Goal: Transaction & Acquisition: Purchase product/service

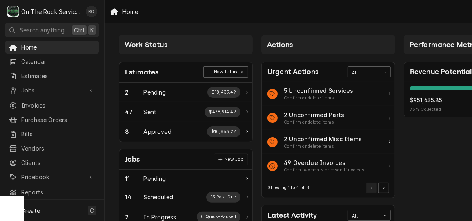
scroll to position [37, 0]
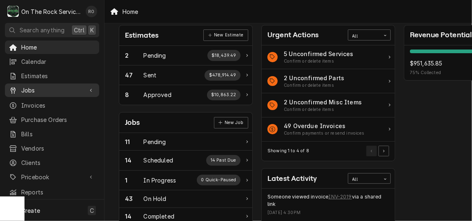
click at [38, 91] on span "Jobs" at bounding box center [52, 90] width 62 height 9
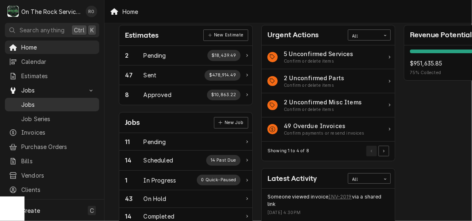
click at [37, 101] on span "Jobs" at bounding box center [58, 104] width 74 height 9
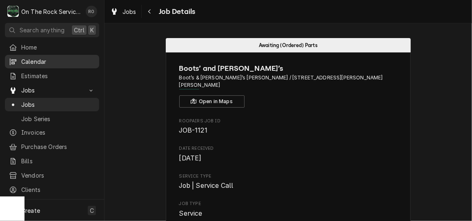
click at [49, 61] on span "Calendar" at bounding box center [58, 61] width 74 height 9
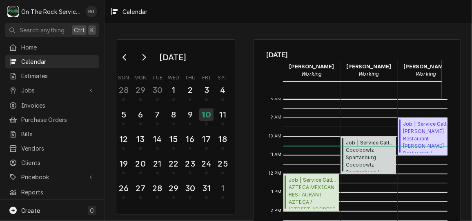
scroll to position [204, 0]
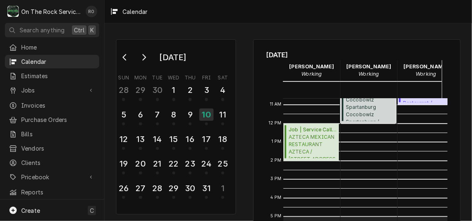
click at [371, 111] on span "Cocobowlz Spartanburg Cocobowlz Spartanburg / 100 E Main St 4, Spartanburg, SC …" at bounding box center [370, 108] width 48 height 25
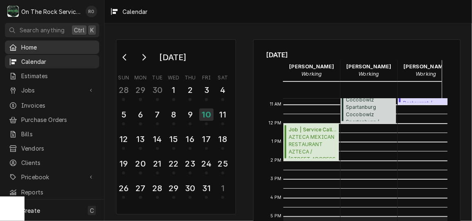
click at [35, 46] on span "Home" at bounding box center [58, 47] width 74 height 9
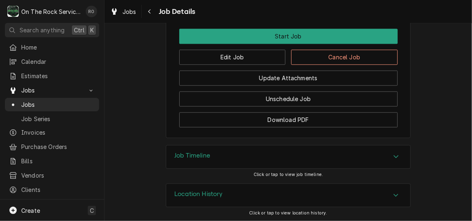
scroll to position [830, 0]
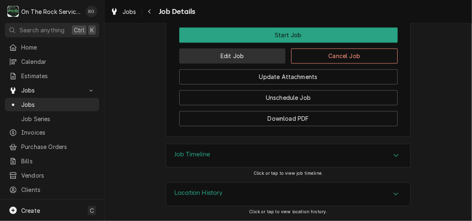
click at [261, 55] on button "Edit Job" at bounding box center [232, 55] width 107 height 15
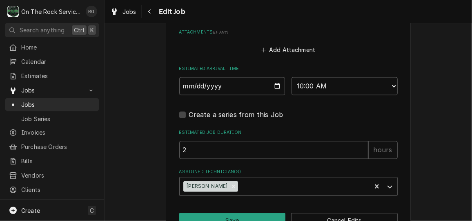
scroll to position [661, 0]
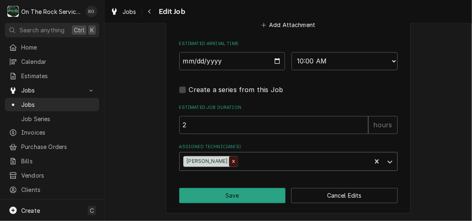
click at [231, 159] on icon "Remove Rich Ortega" at bounding box center [234, 162] width 6 height 6
click at [219, 159] on div "Assigned Technician(s)" at bounding box center [281, 161] width 195 height 15
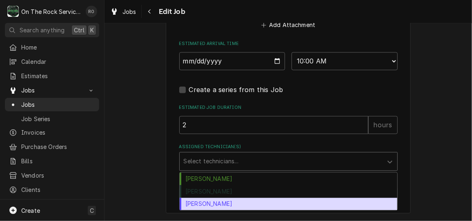
click at [211, 201] on div "Todd Brady" at bounding box center [289, 204] width 218 height 13
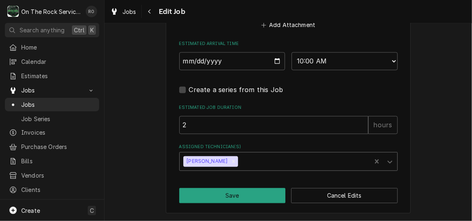
type textarea "x"
click at [341, 61] on select "AM / PM 6:00 AM 6:15 AM 6:30 AM 6:45 AM 7:00 AM 7:15 AM 7:30 AM 7:45 AM 8:00 AM…" at bounding box center [345, 61] width 106 height 18
select select "12:00:00"
click at [292, 52] on select "AM / PM 6:00 AM 6:15 AM 6:30 AM 6:45 AM 7:00 AM 7:15 AM 7:30 AM 7:45 AM 8:00 AM…" at bounding box center [345, 61] width 106 height 18
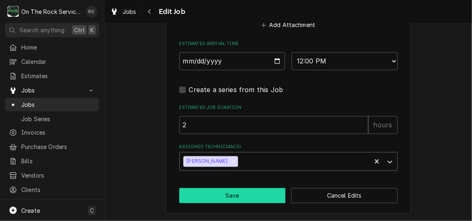
click at [248, 189] on button "Save" at bounding box center [232, 195] width 107 height 15
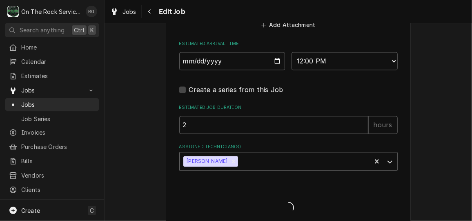
type textarea "x"
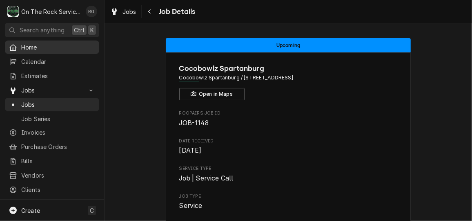
click at [32, 43] on span "Home" at bounding box center [58, 47] width 74 height 9
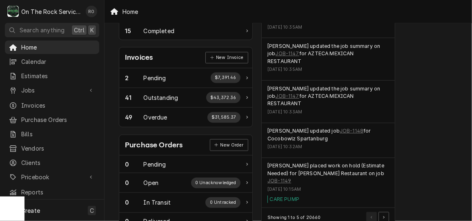
scroll to position [222, 0]
click at [90, 88] on div "Jobs" at bounding box center [52, 90] width 91 height 10
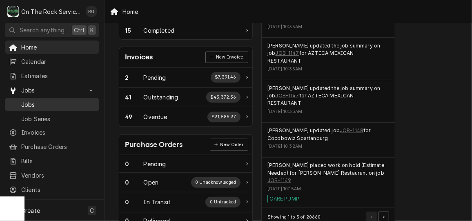
click at [52, 98] on link "Jobs" at bounding box center [52, 104] width 94 height 13
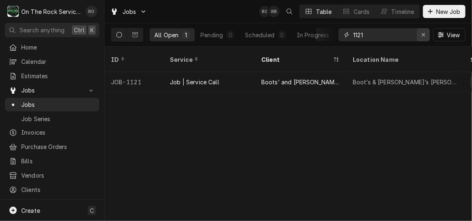
click at [428, 33] on button "Erase input" at bounding box center [423, 34] width 13 height 13
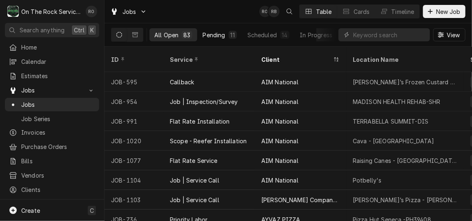
click at [222, 39] on button "Pending 11" at bounding box center [220, 34] width 44 height 13
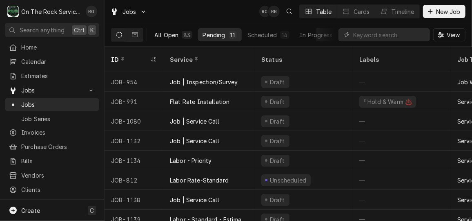
click at [166, 31] on div "All Open" at bounding box center [166, 35] width 24 height 9
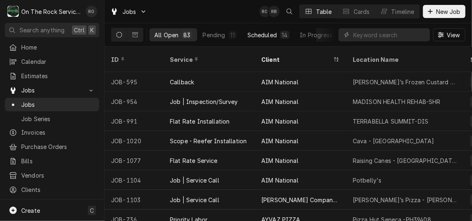
click at [267, 28] on button "Scheduled 14" at bounding box center [269, 34] width 52 height 13
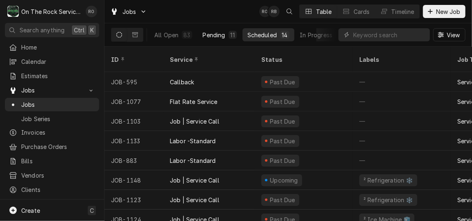
click at [227, 32] on button "Pending 11" at bounding box center [220, 34] width 44 height 13
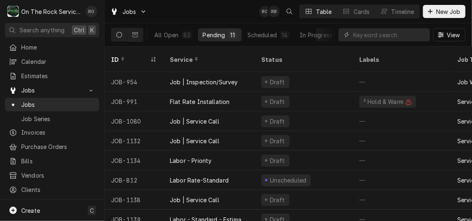
click at [227, 32] on button "Pending 11" at bounding box center [220, 34] width 44 height 13
click at [44, 44] on span "Home" at bounding box center [58, 47] width 74 height 9
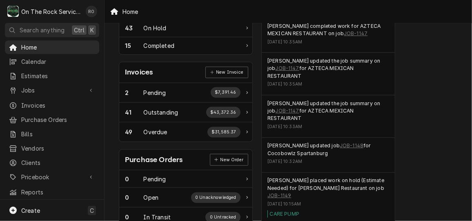
scroll to position [210, 0]
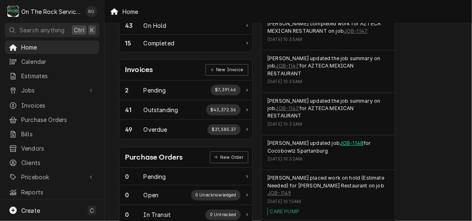
click at [340, 139] on link "JOB-1148" at bounding box center [352, 142] width 24 height 7
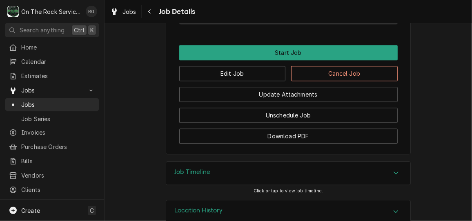
scroll to position [801, 0]
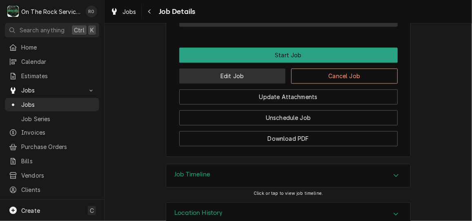
click at [253, 83] on button "Edit Job" at bounding box center [232, 75] width 107 height 15
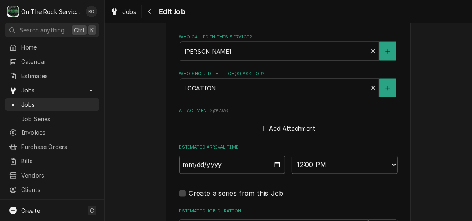
scroll to position [661, 0]
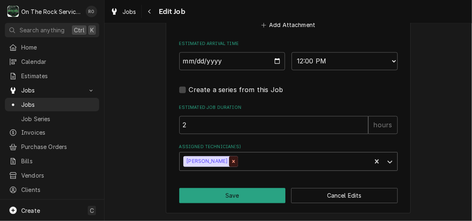
click at [233, 160] on icon "Remove Todd Brady" at bounding box center [234, 161] width 3 height 3
click at [217, 160] on div "Assigned Technician(s)" at bounding box center [281, 161] width 195 height 15
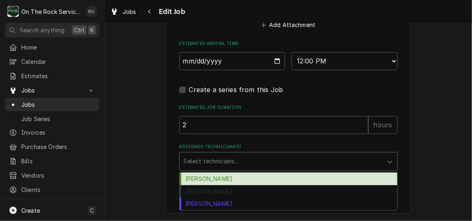
click at [217, 184] on div "Ray Beals" at bounding box center [289, 178] width 218 height 13
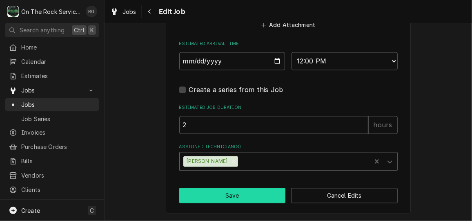
click at [219, 192] on button "Save" at bounding box center [232, 195] width 107 height 15
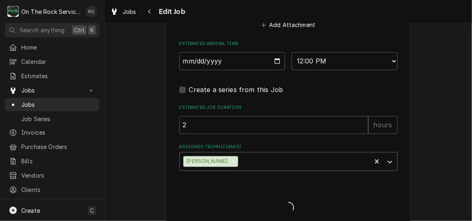
type textarea "x"
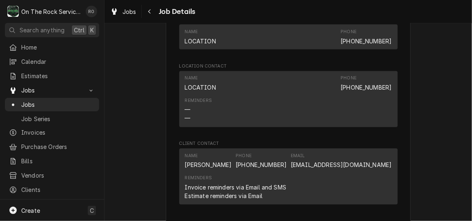
scroll to position [830, 0]
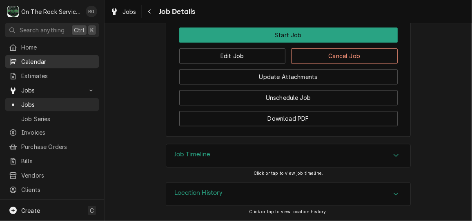
click at [51, 58] on span "Calendar" at bounding box center [58, 61] width 74 height 9
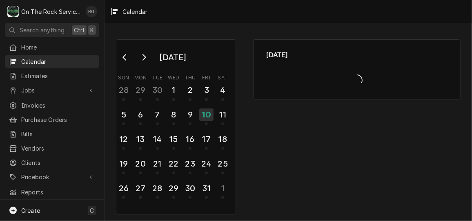
click at [48, 46] on span "Home" at bounding box center [58, 47] width 74 height 9
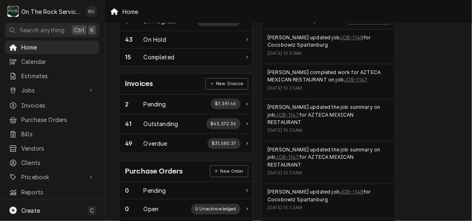
scroll to position [193, 0]
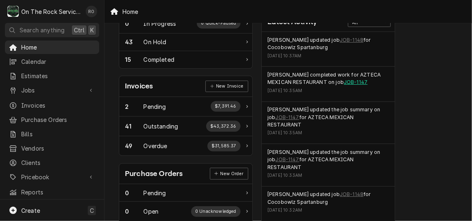
click at [344, 81] on link "JOB-1147" at bounding box center [356, 81] width 24 height 7
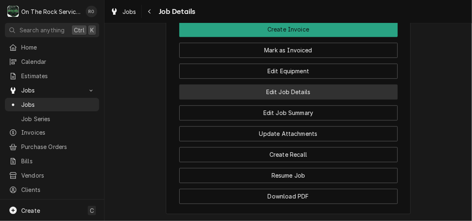
scroll to position [770, 0]
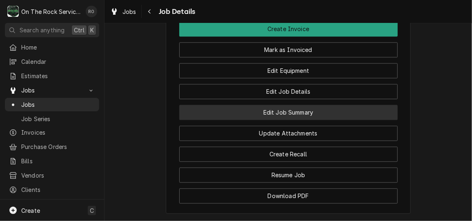
click at [307, 116] on button "Edit Job Summary" at bounding box center [288, 112] width 219 height 15
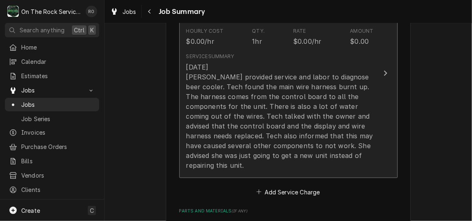
click at [388, 110] on button "Short Description Job | Service Call Service Date Oct 10, 2025 Hourly Cost $0.0…" at bounding box center [288, 73] width 219 height 209
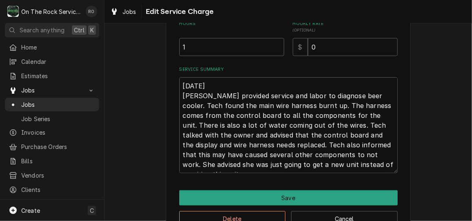
scroll to position [268, 0]
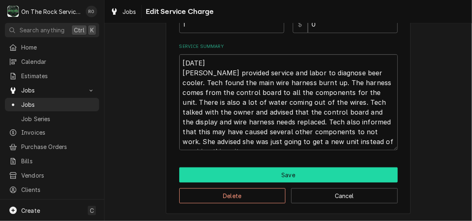
drag, startPoint x: 181, startPoint y: 63, endPoint x: 392, endPoint y: 168, distance: 236.3
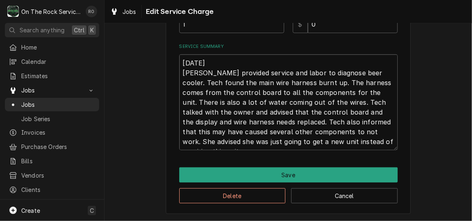
type textarea "x"
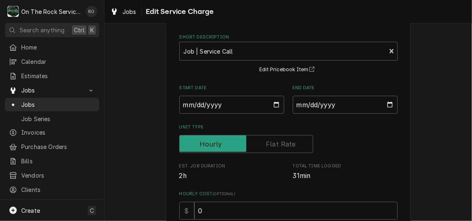
scroll to position [0, 0]
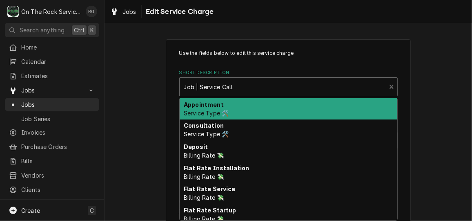
type textarea "x"
click at [258, 84] on div "Short Description" at bounding box center [283, 86] width 199 height 15
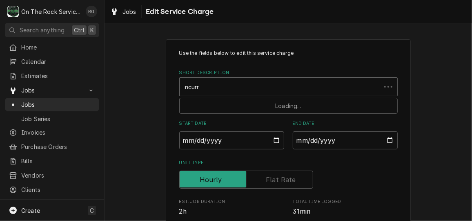
type input "incurre"
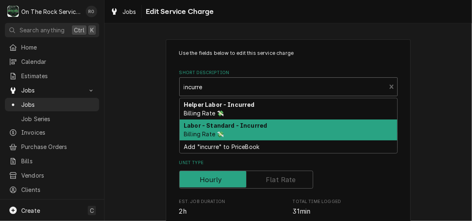
click at [257, 124] on strong "Labor - Standard - Incurred" at bounding box center [225, 125] width 83 height 7
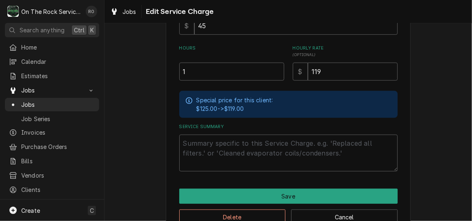
scroll to position [234, 0]
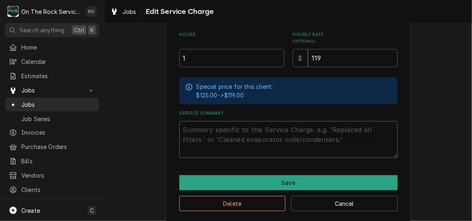
click at [225, 141] on textarea "Service Summary" at bounding box center [288, 139] width 219 height 37
paste textarea "[DATE] [PERSON_NAME] provided service and labor to diagnose beer cooler. Tech f…"
type textarea "x"
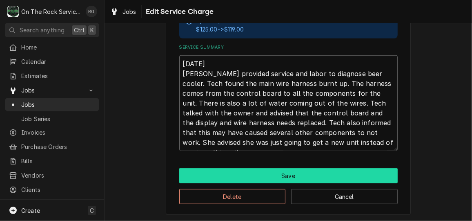
type textarea "10/10/2025 Ray provided service and labor to diagnose beer cooler. Tech found t…"
click at [283, 173] on button "Save" at bounding box center [288, 175] width 219 height 15
type textarea "x"
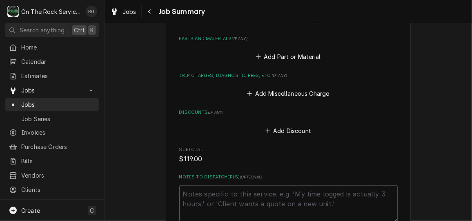
scroll to position [442, 0]
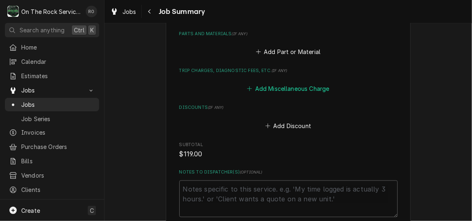
click at [274, 83] on button "Add Miscellaneous Charge" at bounding box center [288, 88] width 85 height 11
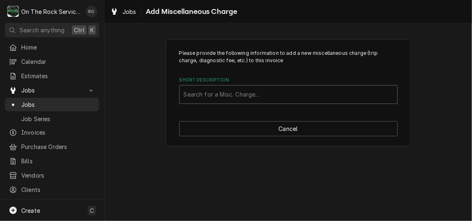
click at [269, 95] on div "Short Description" at bounding box center [289, 94] width 210 height 15
type input "trip"
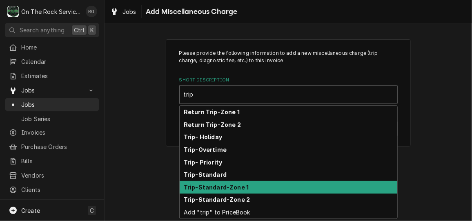
click at [268, 184] on div "Trip-Standard-Zone 1" at bounding box center [289, 187] width 218 height 13
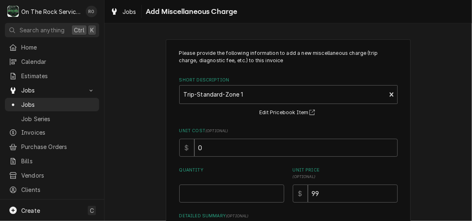
scroll to position [89, 0]
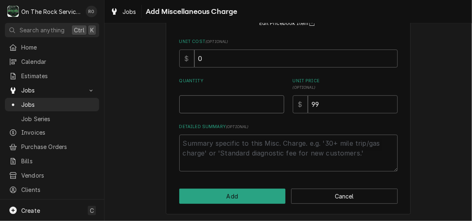
click at [233, 103] on input "Quantity" at bounding box center [231, 104] width 105 height 18
type textarea "x"
type input "1"
click at [241, 207] on div "Please provide the following information to add a new miscellaneous charge (tri…" at bounding box center [288, 82] width 245 height 264
click at [237, 186] on div "Please provide the following information to add a new miscellaneous charge (tri…" at bounding box center [288, 82] width 245 height 264
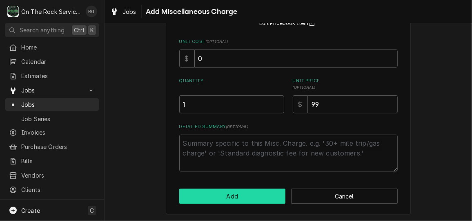
click at [238, 197] on button "Add" at bounding box center [232, 195] width 107 height 15
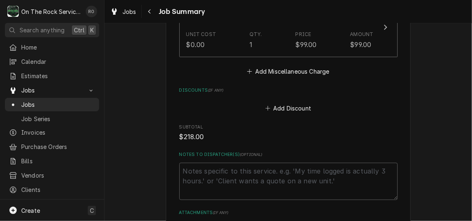
scroll to position [655, 0]
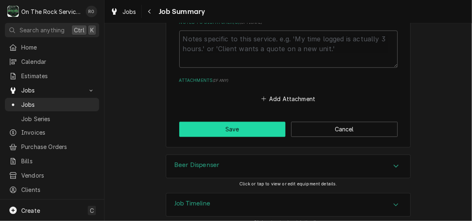
click at [240, 122] on button "Save" at bounding box center [232, 129] width 107 height 15
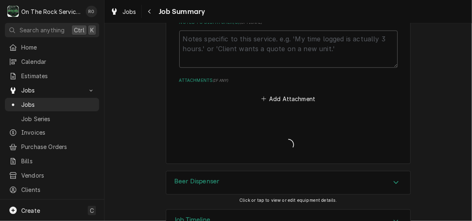
type textarea "x"
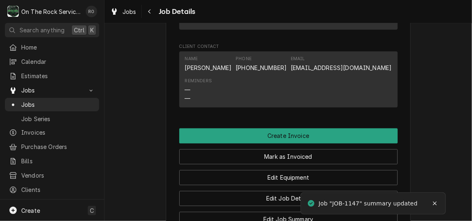
scroll to position [660, 0]
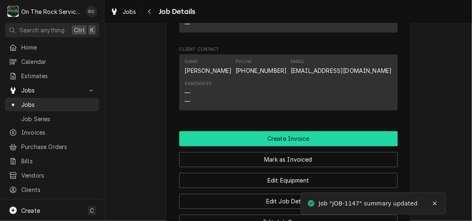
click at [260, 141] on button "Create Invoice" at bounding box center [288, 138] width 219 height 15
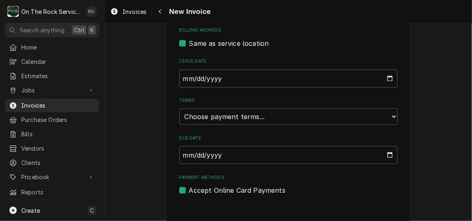
scroll to position [276, 0]
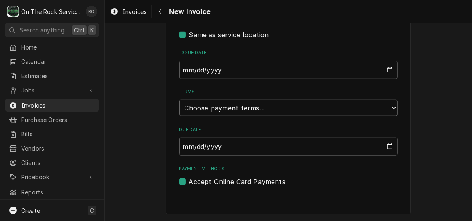
click at [269, 110] on select "Choose payment terms... Same Day Net 7 Net 14 Net 21 Net 30 Net 45 Net 60 Net 90" at bounding box center [288, 108] width 219 height 16
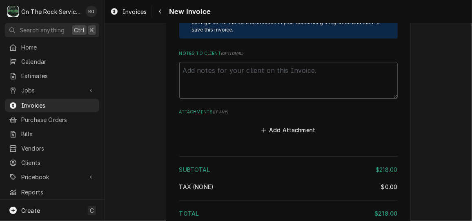
scroll to position [1081, 0]
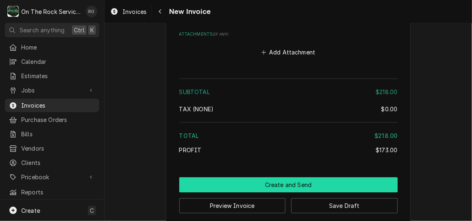
click at [256, 177] on button "Create and Send" at bounding box center [288, 184] width 219 height 15
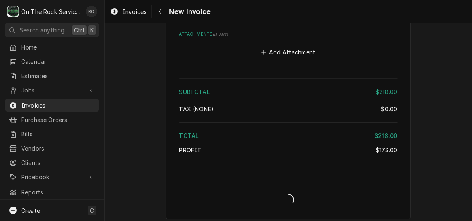
scroll to position [1076, 0]
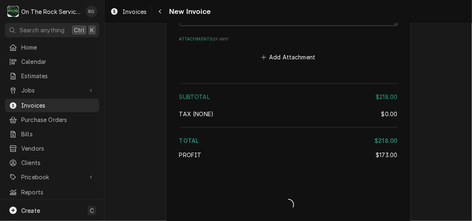
type textarea "x"
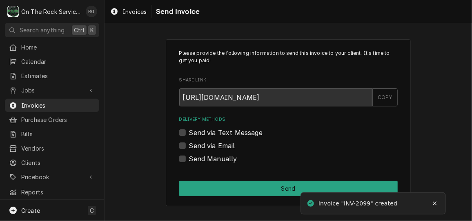
click at [217, 145] on label "Send via Email" at bounding box center [212, 146] width 46 height 10
click at [217, 145] on input "Send via Email" at bounding box center [298, 150] width 219 height 18
checkbox input "true"
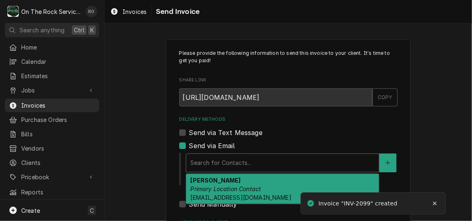
click at [220, 162] on div "Delivery Methods" at bounding box center [282, 162] width 185 height 15
click at [222, 185] on em "Primary Location Contact" at bounding box center [225, 188] width 71 height 7
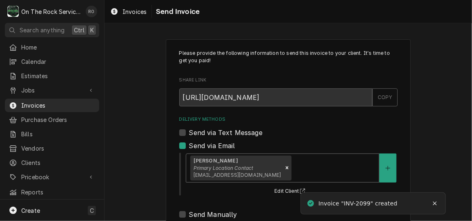
scroll to position [106, 0]
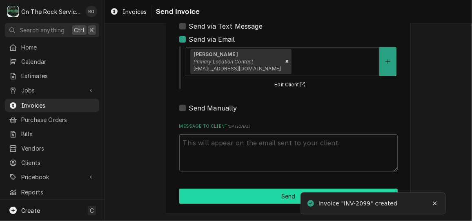
click at [226, 200] on button "Send" at bounding box center [288, 195] width 219 height 15
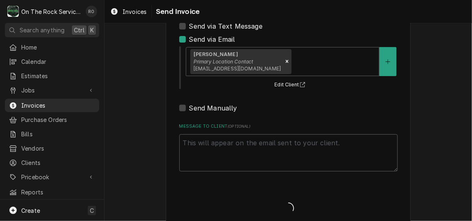
type textarea "x"
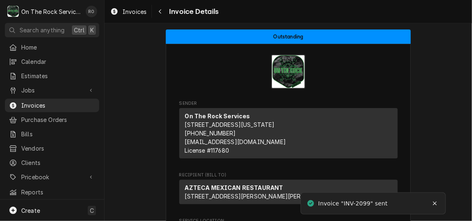
click at [47, 46] on span "Home" at bounding box center [58, 47] width 74 height 9
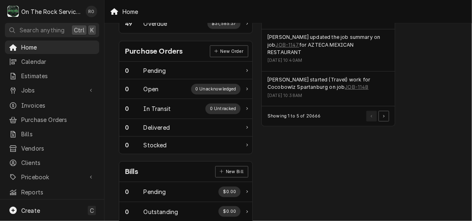
scroll to position [316, 0]
click at [63, 90] on span "Jobs" at bounding box center [52, 90] width 62 height 9
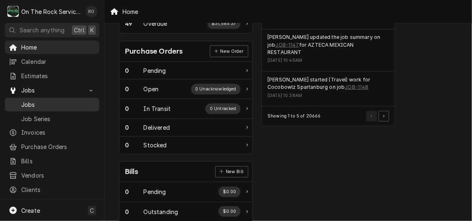
click at [54, 101] on span "Jobs" at bounding box center [58, 104] width 74 height 9
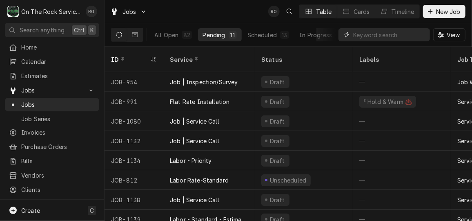
click at [398, 38] on input "Dynamic Content Wrapper" at bounding box center [390, 34] width 73 height 13
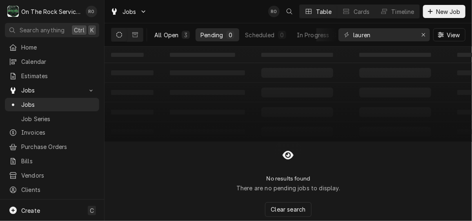
click at [175, 34] on div "All Open" at bounding box center [166, 35] width 24 height 9
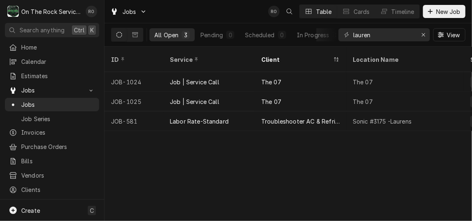
drag, startPoint x: 322, startPoint y: 104, endPoint x: 231, endPoint y: 150, distance: 102.0
click at [231, 150] on div "ID Service Client Location Name Status Labels State Job Type Priority Techs Dat…" at bounding box center [289, 134] width 368 height 174
click at [393, 38] on input "lauren" at bounding box center [384, 34] width 61 height 13
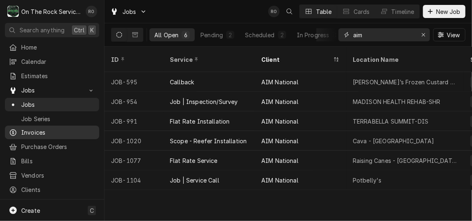
type input "aim"
click at [52, 128] on span "Invoices" at bounding box center [58, 132] width 74 height 9
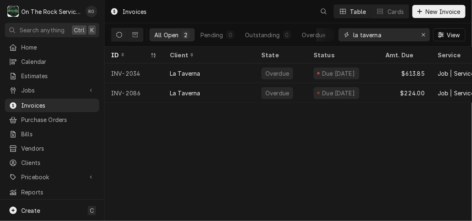
drag, startPoint x: 389, startPoint y: 34, endPoint x: 279, endPoint y: 22, distance: 110.9
click at [279, 22] on div "Invoices Table Cards New Invoice All Open 2 Pending 0 Outstanding 0 Overdue 2 l…" at bounding box center [289, 23] width 368 height 47
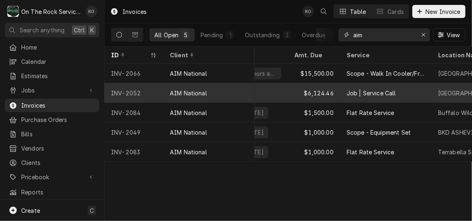
scroll to position [0, 92]
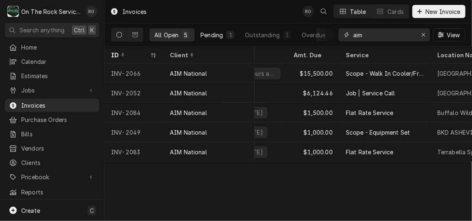
type input "aim"
click at [210, 36] on div "Pending" at bounding box center [212, 35] width 22 height 9
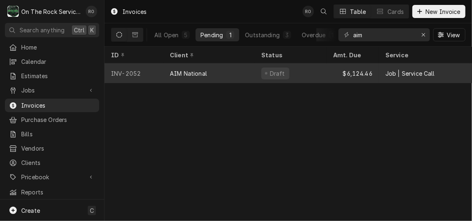
click at [333, 70] on div "$6,124.46" at bounding box center [353, 73] width 52 height 20
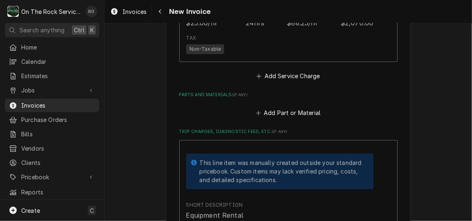
scroll to position [868, 0]
click at [315, 115] on button "Add Part or Material" at bounding box center [288, 113] width 67 height 11
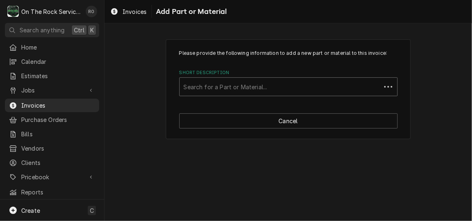
click at [284, 87] on div "Short Description" at bounding box center [280, 86] width 193 height 15
type input "Miscellan"
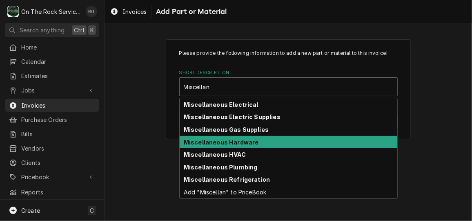
click at [280, 141] on div "Miscellaneous Hardware" at bounding box center [289, 142] width 218 height 13
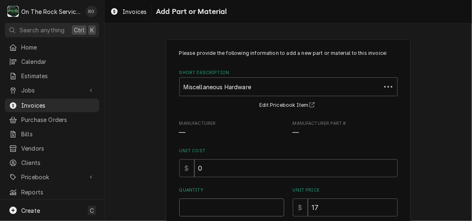
click at [249, 206] on input "Quantity" at bounding box center [231, 207] width 105 height 18
type textarea "x"
type input "1"
type textarea "x"
type input "3"
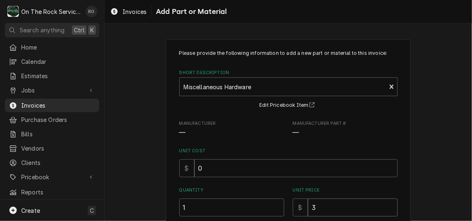
type textarea "x"
type input "35"
type textarea "x"
type input "350"
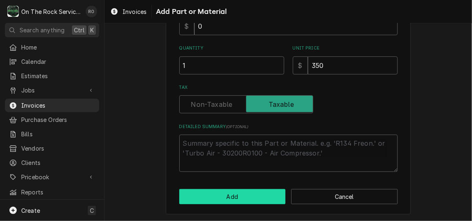
click at [249, 190] on button "Add" at bounding box center [232, 196] width 107 height 15
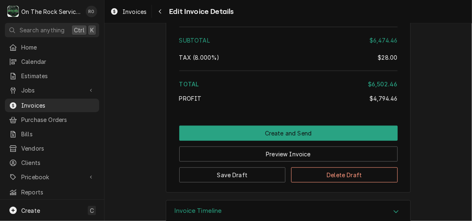
scroll to position [1524, 0]
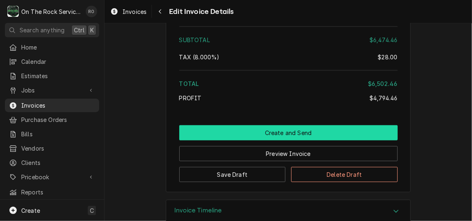
click at [301, 128] on button "Create and Send" at bounding box center [288, 132] width 219 height 15
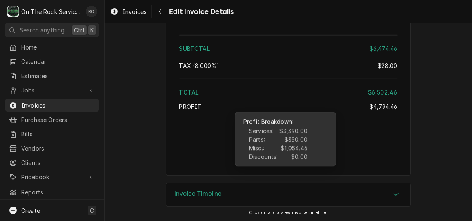
type textarea "x"
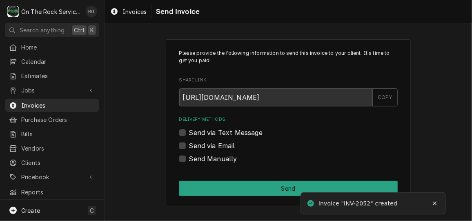
click at [215, 142] on label "Send via Email" at bounding box center [212, 146] width 46 height 10
click at [215, 142] on input "Send via Email" at bounding box center [298, 150] width 219 height 18
checkbox input "true"
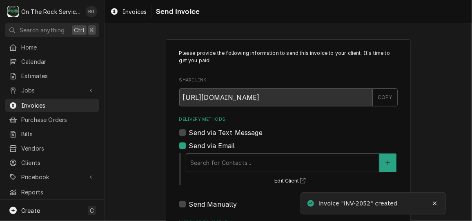
click at [222, 156] on div "Delivery Methods" at bounding box center [282, 162] width 185 height 15
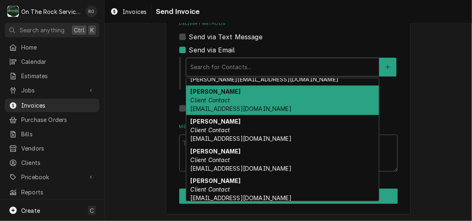
scroll to position [142, 0]
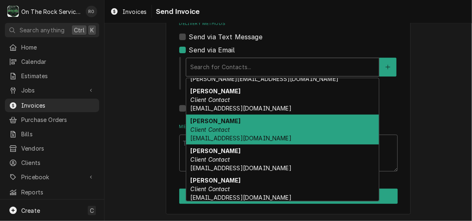
click at [220, 126] on em "Client Contact" at bounding box center [210, 129] width 40 height 7
type textarea "x"
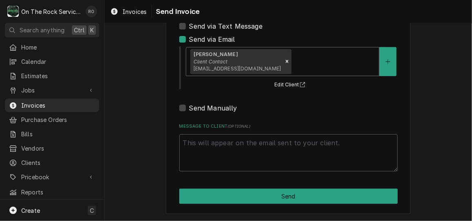
scroll to position [0, 0]
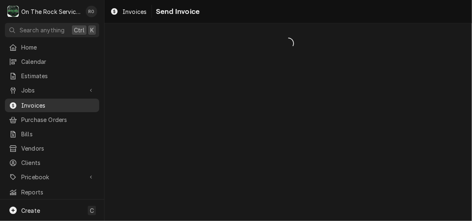
click at [56, 103] on span "Invoices" at bounding box center [58, 105] width 74 height 9
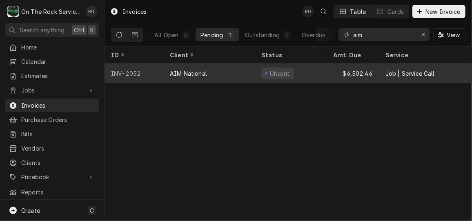
click at [251, 70] on div "AIM National" at bounding box center [209, 73] width 92 height 20
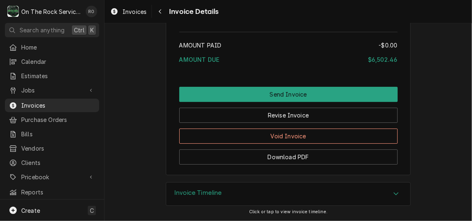
scroll to position [1116, 0]
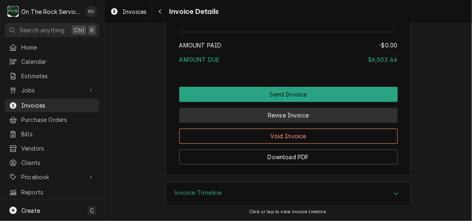
click at [302, 118] on button "Revise Invoice" at bounding box center [288, 114] width 219 height 15
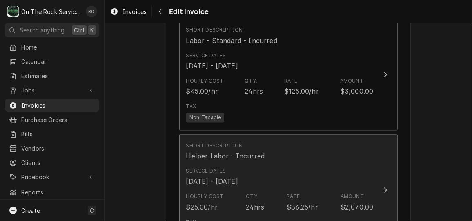
scroll to position [686, 0]
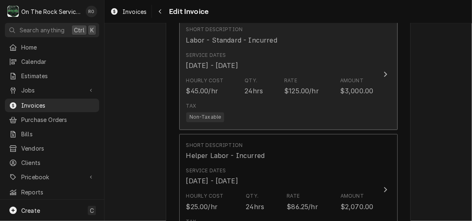
click at [343, 112] on div "Tax Non-Taxable" at bounding box center [280, 112] width 188 height 26
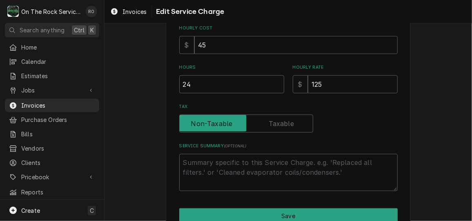
scroll to position [224, 0]
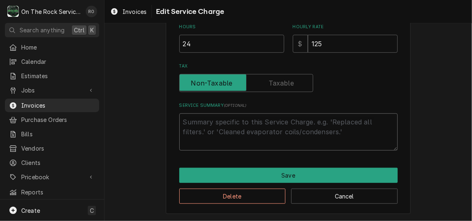
click at [296, 139] on textarea "Service Summary ( optional )" at bounding box center [288, 131] width 219 height 37
type textarea "x"
type textarea "O"
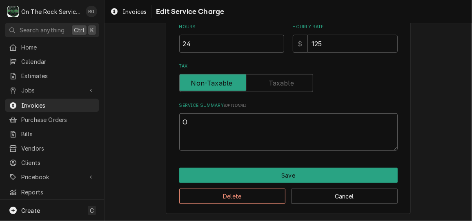
type textarea "x"
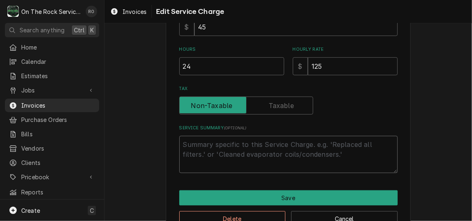
scroll to position [202, 0]
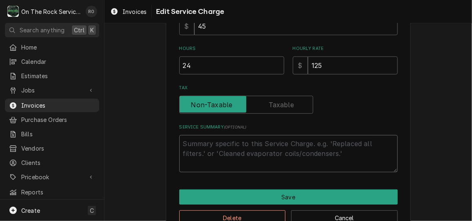
click at [329, 162] on textarea "Service Summary ( optional )" at bounding box center [288, 153] width 219 height 37
type textarea "x"
type textarea "A"
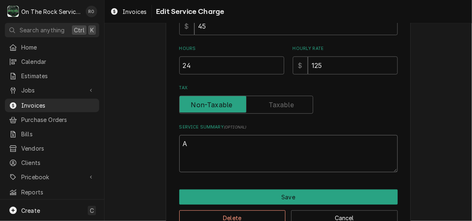
type textarea "x"
type textarea "Ad"
type textarea "x"
type textarea "Add"
type textarea "x"
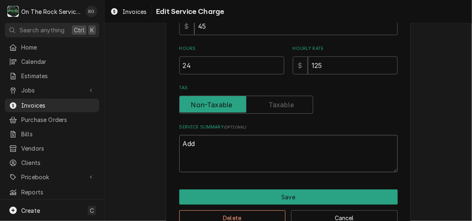
type textarea "Addi"
type textarea "x"
type textarea "Addit"
type textarea "x"
type textarea "Additi"
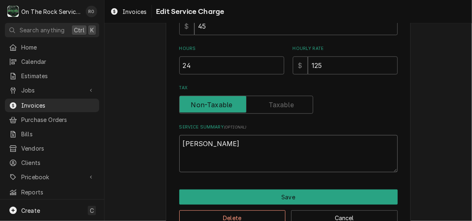
type textarea "x"
type textarea "Additio"
type textarea "x"
type textarea "Additiona"
type textarea "x"
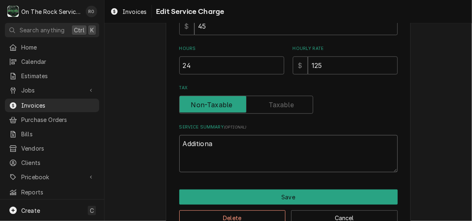
type textarea "Additional"
type textarea "x"
type textarea "Additional"
type textarea "x"
type textarea "Additional c"
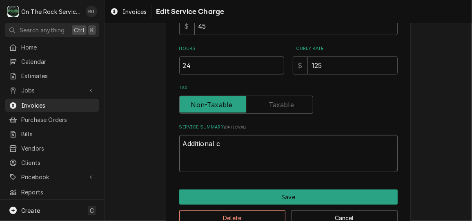
type textarea "x"
type textarea "Additional ch"
type textarea "x"
type textarea "Additional cha"
type textarea "x"
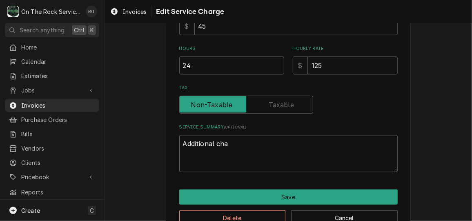
type textarea "Additional char"
type textarea "x"
type textarea "Additional charge"
type textarea "x"
type textarea "Additional charger"
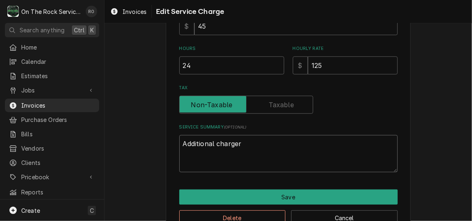
type textarea "x"
type textarea "Additional chargers"
type textarea "x"
type textarea "Additional chargers"
type textarea "x"
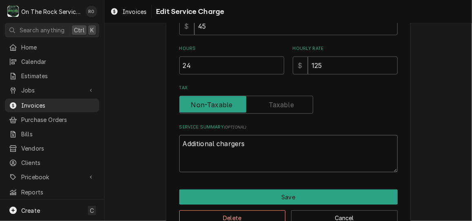
type textarea "Additional chargers d"
type textarea "x"
type textarea "Additional chargers du"
type textarea "x"
type textarea "Additional chargers dud"
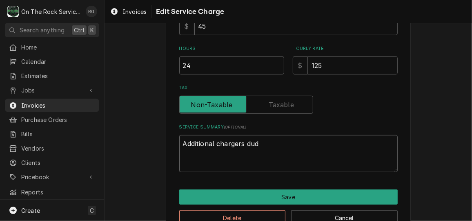
type textarea "x"
type textarea "Additional chargers dud e"
type textarea "x"
type textarea "Additional chargers dud et"
type textarea "x"
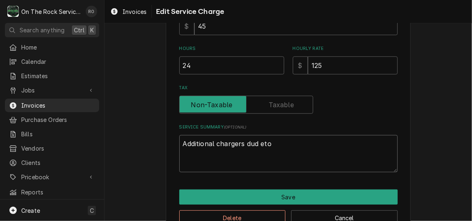
type textarea "Additional chargers dud eto"
type textarea "x"
type textarea "Additional chargers dud eto c"
type textarea "x"
type textarea "Additional chargers dud eto co"
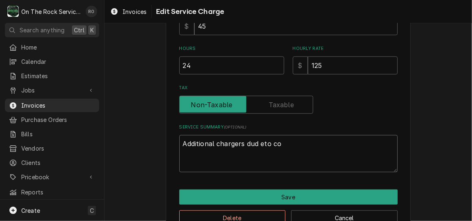
type textarea "x"
type textarea "Additional chargers dud eto con"
type textarea "x"
type textarea "Additional chargers dud eto co"
type textarea "x"
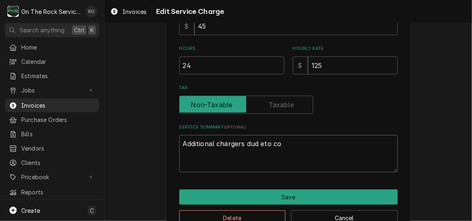
type textarea "Additional chargers dud eto c"
type textarea "x"
type textarea "Additional chargers dud eto"
type textarea "x"
type textarea "Additional chargers dud eto"
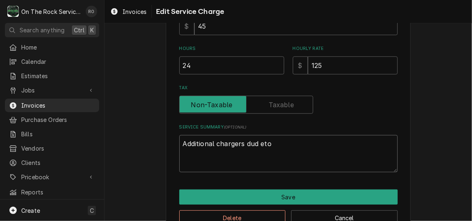
type textarea "x"
type textarea "Additional chargers dud et"
type textarea "x"
type textarea "Additional chargers dud e"
type textarea "x"
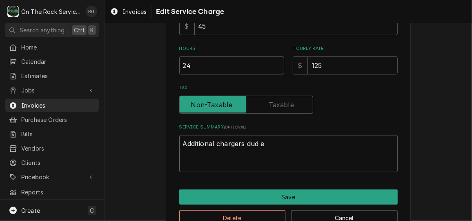
type textarea "Additional chargers dud"
type textarea "x"
type textarea "Additional chargers dud"
type textarea "x"
type textarea "Additional chargers du"
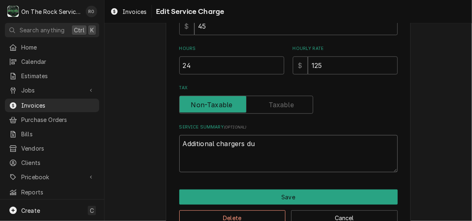
type textarea "x"
type textarea "Additional chargers due"
type textarea "x"
type textarea "Additional chargers due"
type textarea "x"
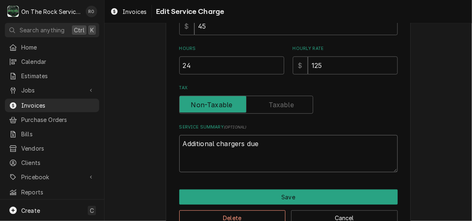
type textarea "Additional chargers due t"
type textarea "x"
type textarea "Additional chargers due to"
type textarea "x"
type textarea "Additional chargers due to"
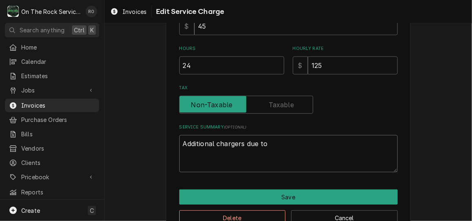
type textarea "x"
type textarea "Additional chargers due to c"
type textarea "x"
type textarea "Additional chargers due to con"
type textarea "x"
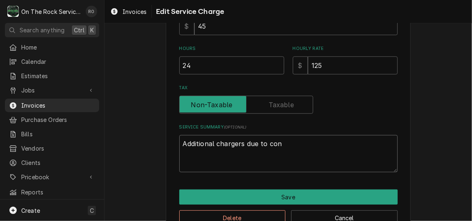
type textarea "Additional chargers due to conc"
type textarea "x"
type textarea "Additional chargers due to concr"
type textarea "x"
type textarea "Additional chargers due to concre"
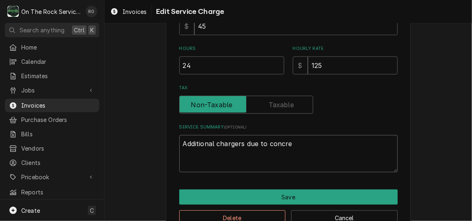
type textarea "x"
type textarea "Additional chargers due to concret"
type textarea "x"
type textarea "Additional chargers due to concrete"
type textarea "x"
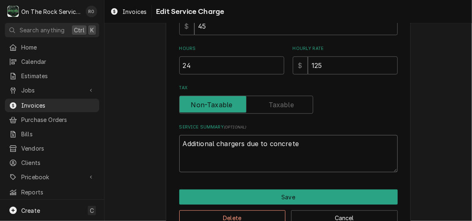
type textarea "Additional chargers due to concrete"
type textarea "x"
type textarea "Additional chargers due to concrete p"
type textarea "x"
type textarea "Additional chargers due to concrete pa"
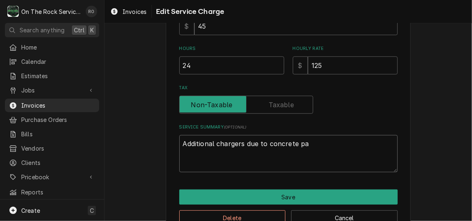
type textarea "x"
type textarea "Additional chargers due to concrete pad"
type textarea "x"
type textarea "Additional chargers due to concrete pad"
type textarea "x"
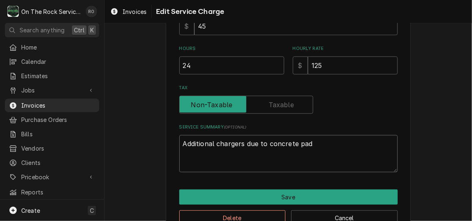
type textarea "Additional chargers due to concrete pad n"
type textarea "x"
type textarea "Additional chargers due to concrete pad no"
type textarea "x"
type textarea "Additional chargers due to concrete pad not"
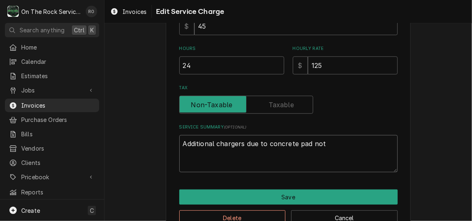
type textarea "x"
type textarea "Additional chargers due to concrete pad not"
type textarea "x"
type textarea "Additional chargers due to concrete pad not b"
type textarea "x"
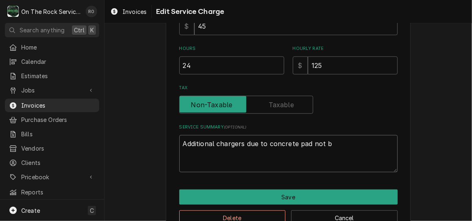
type textarea "Additional chargers due to concrete pad not be"
type textarea "x"
type textarea "Additional chargers due to concrete pad not bei"
type textarea "x"
type textarea "Additional chargers due to concrete pad not being"
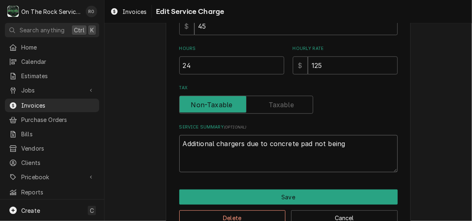
type textarea "x"
type textarea "Additional chargers due to concrete pad not being"
type textarea "x"
type textarea "Additional chargers due to concrete pad not being r"
type textarea "x"
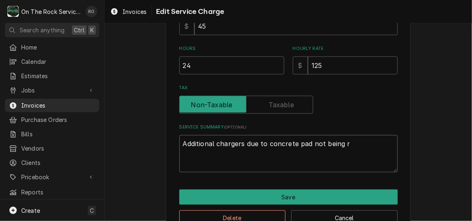
type textarea "Additional chargers due to concrete pad not being re"
type textarea "x"
type textarea "Additional chargers due to concrete pad not being rea"
type textarea "x"
type textarea "Additional chargers due to concrete pad not being read"
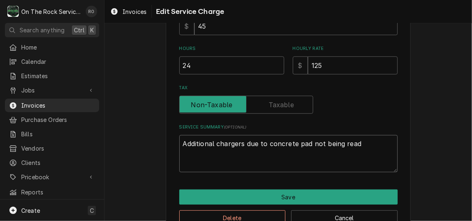
type textarea "x"
type textarea "Additional chargers due to concrete pad not being ready"
type textarea "x"
type textarea "Additional chargers due to concrete pad not being ready."
type textarea "x"
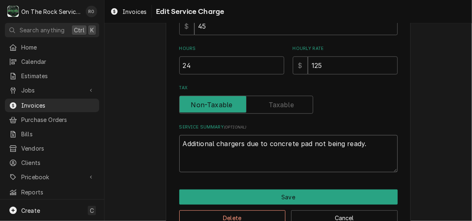
type textarea "Additional chargers due to concrete pad not being ready."
type textarea "x"
type textarea "Additional chargers due to concrete pad not being ready. T"
type textarea "x"
type textarea "Additional chargers due to concrete pad not being ready. Th"
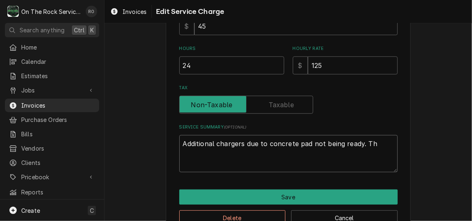
type textarea "x"
type textarea "Additional chargers due to concrete pad not being ready. Thi"
type textarea "x"
type textarea "Additional chargers due to concrete pad not being ready. This"
type textarea "x"
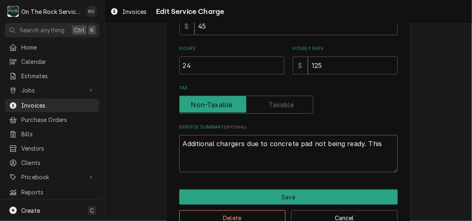
type textarea "Additional chargers due to concrete pad not being ready. This"
type textarea "x"
type textarea "Additional chargers due to concrete pad not being ready. This i"
type textarea "x"
type textarea "Additional chargers due to concrete pad not being ready. This inc"
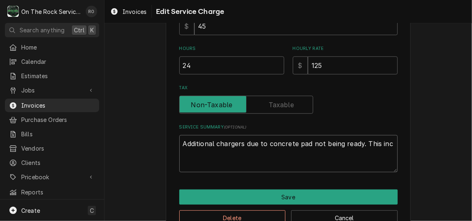
type textarea "x"
type textarea "Additional chargers due to concrete pad not being ready. This incl"
type textarea "x"
type textarea "Additional chargers due to concrete pad not being ready. This inclu"
type textarea "x"
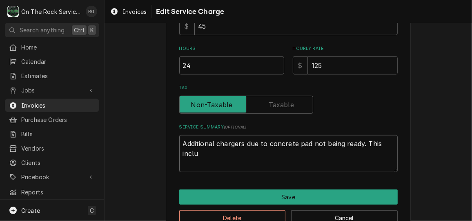
type textarea "Additional chargers due to concrete pad not being ready. This includ"
type textarea "x"
type textarea "Additional chargers due to concrete pad not being ready. This include"
type textarea "x"
type textarea "Additional chargers due to concrete pad not being ready. This includes"
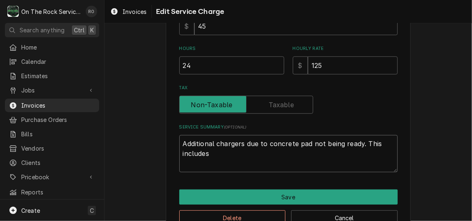
type textarea "x"
type textarea "Additional chargers due to concrete pad not being ready. This includes"
type textarea "x"
type textarea "Additional chargers due to concrete pad not being ready. This includes t"
type textarea "x"
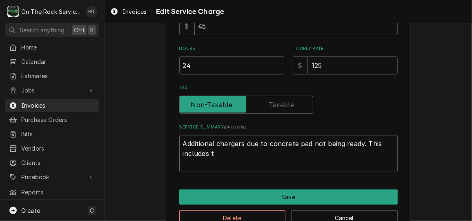
type textarea "Additional chargers due to concrete pad not being ready. This includes ti"
type textarea "x"
type textarea "Additional chargers due to concrete pad not being ready. This includes tim"
type textarea "x"
type textarea "Additional chargers due to concrete pad not being ready. This includes time"
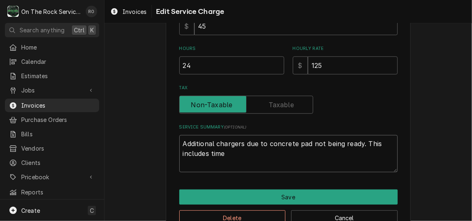
type textarea "x"
type textarea "Additional chargers due to concrete pad not being ready. This includes time"
type textarea "x"
type textarea "Additional chargers due to concrete pad not being ready. This includes time w"
type textarea "x"
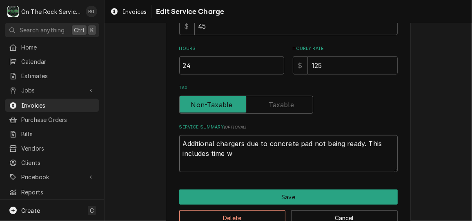
type textarea "Additional chargers due to concrete pad not being ready. This includes time wa"
type textarea "x"
type textarea "Additional chargers due to concrete pad not being ready. This includes time wai"
type textarea "x"
type textarea "Additional chargers due to concrete pad not being ready. This includes time wait"
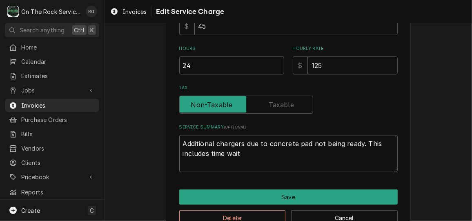
type textarea "x"
type textarea "Additional chargers due to concrete pad not being ready. This includes time wai…"
type textarea "x"
type textarea "Additional chargers due to concrete pad not being ready. This includes time wai…"
type textarea "x"
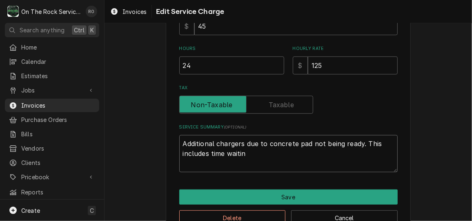
type textarea "Additional chargers due to concrete pad not being ready. This includes time wai…"
type textarea "x"
type textarea "Additional chargers due to concrete pad not being ready. This includes time wai…"
type textarea "x"
type textarea "Additional chargers due to concrete pad not being ready. This includes time wai…"
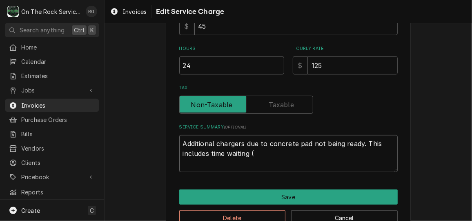
type textarea "x"
type textarea "Additional chargers due to concrete pad not being ready. This includes time wai…"
type textarea "x"
type textarea "Additional chargers due to concrete pad not being ready. This includes time wai…"
click at [245, 154] on textarea "Additional chargers due to concrete pad not being ready. This includes time wai…" at bounding box center [288, 153] width 219 height 37
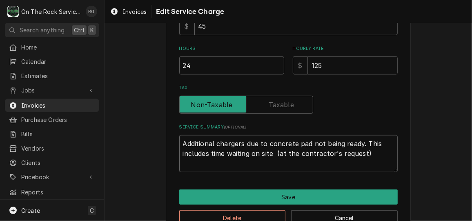
click at [367, 154] on textarea "Additional chargers due to concrete pad not being ready. This includes time wai…" at bounding box center [288, 153] width 219 height 37
drag, startPoint x: 239, startPoint y: 163, endPoint x: 167, endPoint y: 117, distance: 84.7
click at [167, 117] on div "Use the fields below to edit this service charge Short Description Labor - Stan…" at bounding box center [288, 36] width 245 height 399
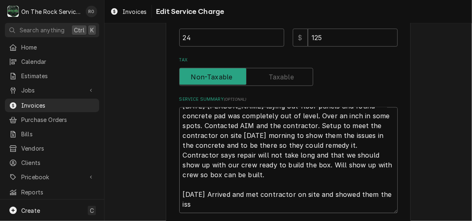
scroll to position [10, 0]
drag, startPoint x: 327, startPoint y: 192, endPoint x: 315, endPoint y: 192, distance: 11.9
click at [315, 192] on textarea "9/16/25 Began laying out floor panels and found concrete pad was completely out…" at bounding box center [288, 159] width 219 height 105
click at [217, 202] on textarea "9/16/25 Began laying out floor panels and found concrete pad was completely out…" at bounding box center [288, 159] width 219 height 105
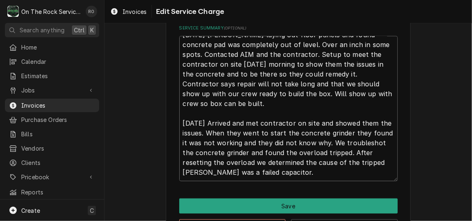
click at [192, 171] on textarea "9/16/25 Began laying out floor panels and found concrete pad was completely out…" at bounding box center [288, 108] width 219 height 145
click at [197, 172] on textarea "9/16/25 Began laying out floor panels and found concrete pad was completely out…" at bounding box center [288, 108] width 219 height 145
drag, startPoint x: 197, startPoint y: 172, endPoint x: 292, endPoint y: 164, distance: 95.1
click at [292, 164] on textarea "9/16/25 Began laying out floor panels and found concrete pad was completely out…" at bounding box center [288, 108] width 219 height 145
click at [295, 171] on textarea "9/16/25 Began laying out floor panels and found concrete pad was completely out…" at bounding box center [288, 108] width 219 height 145
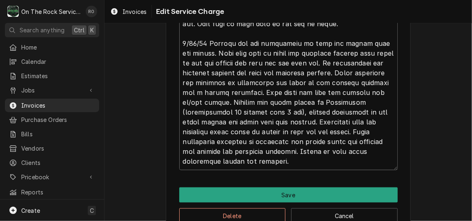
scroll to position [371, 0]
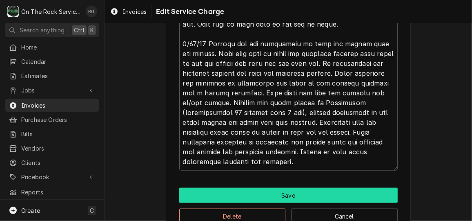
click at [352, 196] on button "Save" at bounding box center [288, 195] width 219 height 15
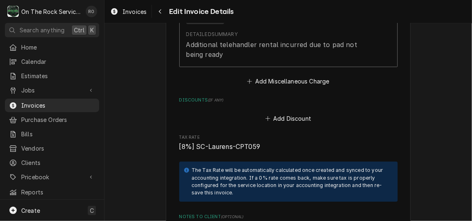
scroll to position [1751, 0]
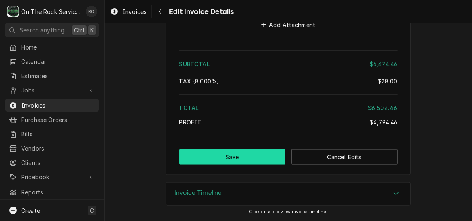
click at [266, 151] on button "Save" at bounding box center [232, 156] width 107 height 15
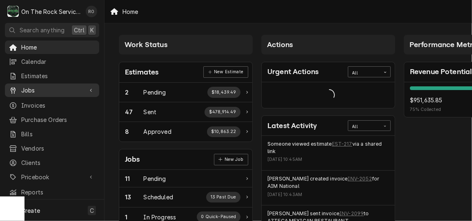
click at [32, 85] on div "Jobs" at bounding box center [52, 90] width 91 height 10
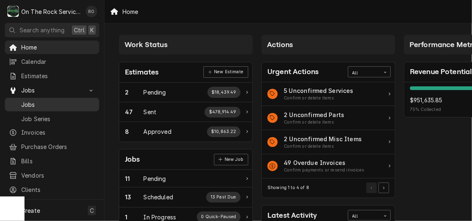
click at [58, 103] on span "Jobs" at bounding box center [58, 104] width 74 height 9
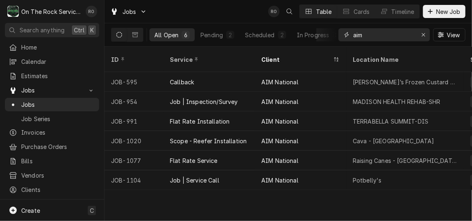
click at [380, 34] on input "aim" at bounding box center [384, 34] width 61 height 13
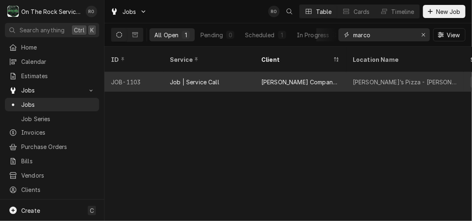
type input "marco"
click at [360, 77] on div "Marco’s Pizza - Roebuck" at bounding box center [406, 82] width 118 height 20
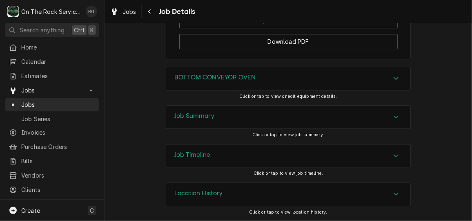
scroll to position [1077, 0]
click at [354, 119] on div "Job Summary" at bounding box center [288, 116] width 244 height 23
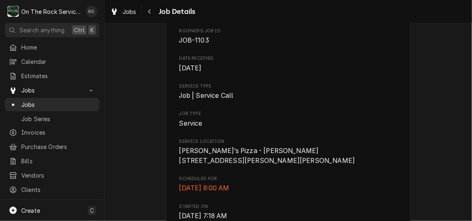
scroll to position [0, 0]
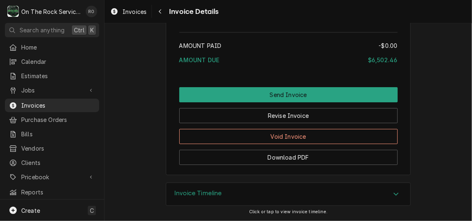
scroll to position [1293, 0]
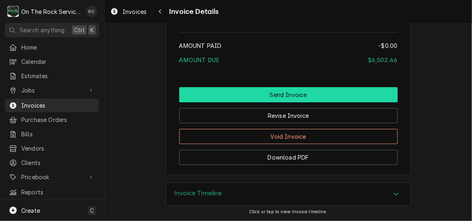
click at [259, 93] on button "Send Invoice" at bounding box center [288, 94] width 219 height 15
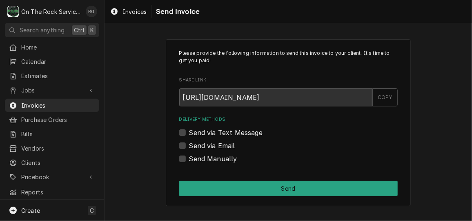
click at [201, 150] on div "Delivery Methods Send via Text Message Send via Email Send Manually" at bounding box center [288, 139] width 219 height 47
click at [207, 145] on label "Send via Email" at bounding box center [212, 146] width 46 height 10
click at [207, 145] on input "Send via Email" at bounding box center [298, 150] width 219 height 18
checkbox input "true"
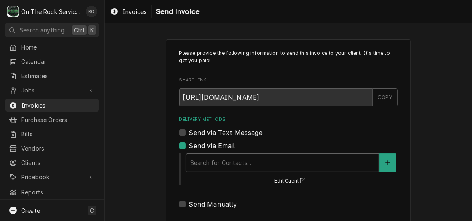
click at [215, 165] on div "Delivery Methods" at bounding box center [282, 162] width 185 height 15
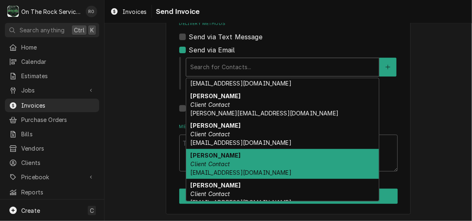
scroll to position [144, 0]
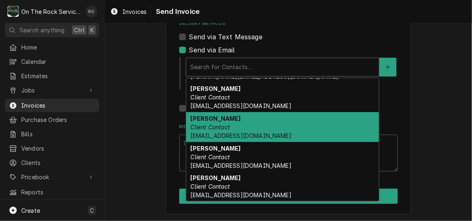
click at [247, 137] on span "SShillcox@aimnational.com" at bounding box center [240, 135] width 101 height 7
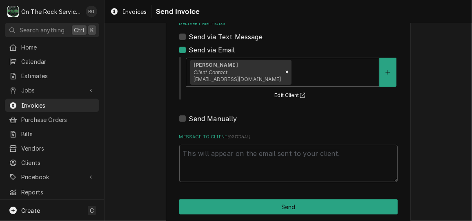
click at [332, 218] on div "Please provide the following information to send this invoice to your client. I…" at bounding box center [288, 84] width 245 height 281
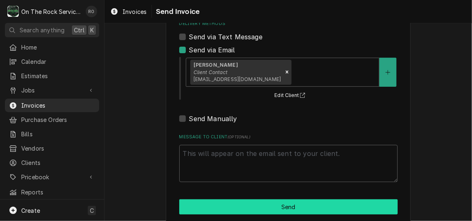
click at [337, 208] on button "Send" at bounding box center [288, 206] width 219 height 15
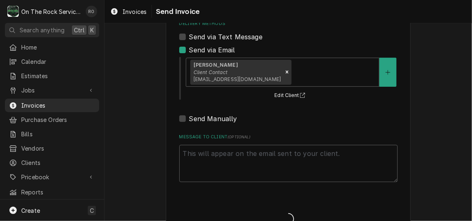
type textarea "x"
